Goal: Task Accomplishment & Management: Complete application form

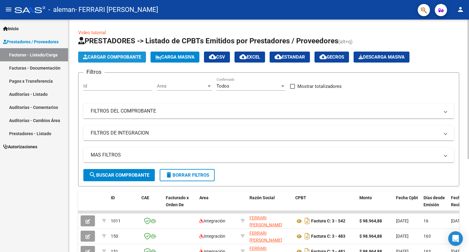
click at [111, 54] on span "Cargar Comprobante" at bounding box center [112, 57] width 58 height 6
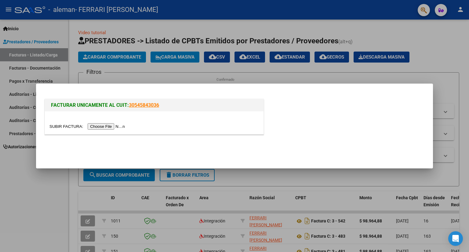
click at [111, 125] on input "file" at bounding box center [88, 126] width 77 height 6
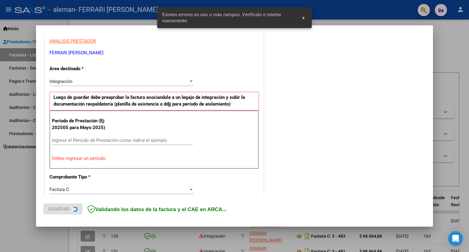
scroll to position [119, 0]
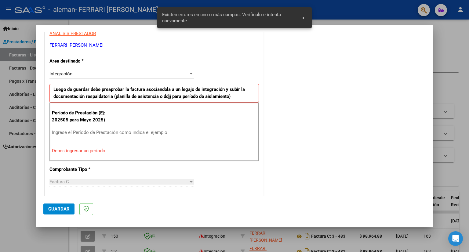
click at [131, 130] on input "Ingrese el Período de Prestación como indica el ejemplo" at bounding box center [122, 133] width 141 height 6
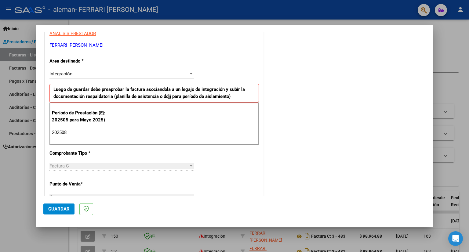
type input "202508"
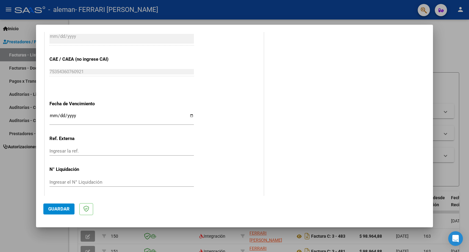
scroll to position [373, 0]
click at [56, 114] on input "Ingresar la fecha" at bounding box center [122, 117] width 145 height 10
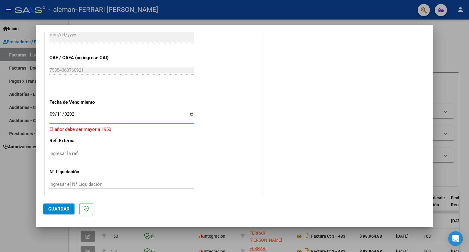
type input "[DATE]"
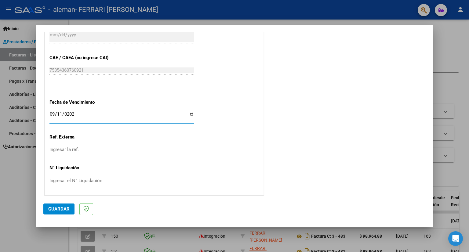
click at [63, 209] on span "Guardar" at bounding box center [58, 210] width 21 height 6
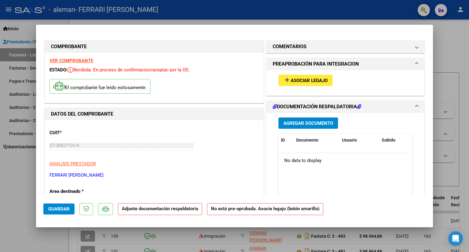
drag, startPoint x: 295, startPoint y: 85, endPoint x: 289, endPoint y: 80, distance: 7.6
click at [291, 80] on span "Asociar Legajo" at bounding box center [309, 81] width 37 height 6
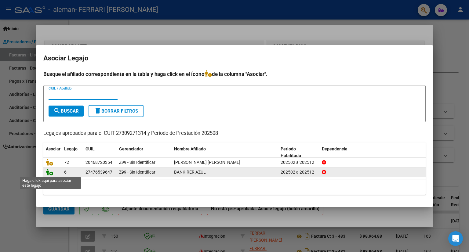
click at [47, 172] on icon at bounding box center [49, 172] width 7 height 7
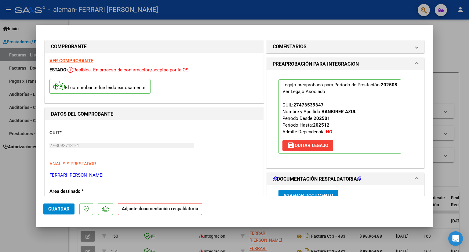
click at [322, 193] on span "Agregar Documento" at bounding box center [309, 196] width 50 height 6
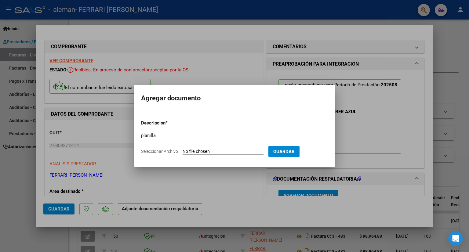
type input "planilla"
click at [296, 148] on button "Guardar" at bounding box center [284, 151] width 31 height 11
click at [286, 153] on button "Guardar" at bounding box center [284, 151] width 31 height 11
click at [221, 149] on input "Seleccionar Archivo" at bounding box center [223, 152] width 81 height 6
type input "C:\fakepath\CamScanner [DATE] 06.29_1[1].pdf"
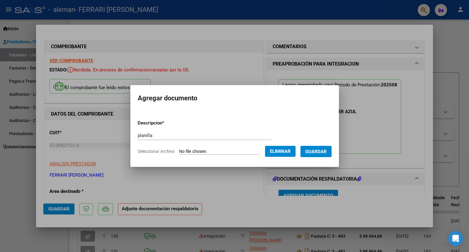
click at [320, 152] on span "Guardar" at bounding box center [316, 152] width 21 height 6
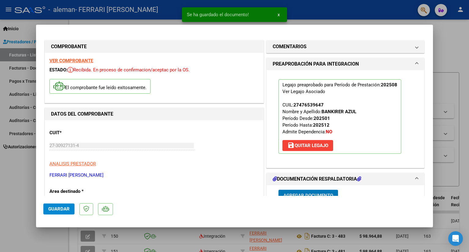
scroll to position [5, 0]
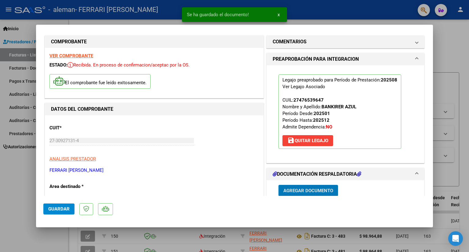
click at [49, 213] on button "Guardar" at bounding box center [58, 209] width 31 height 11
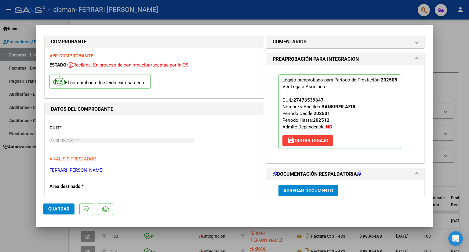
click at [360, 17] on div at bounding box center [234, 126] width 469 height 252
type input "$ 0,00"
